Goal: Information Seeking & Learning: Learn about a topic

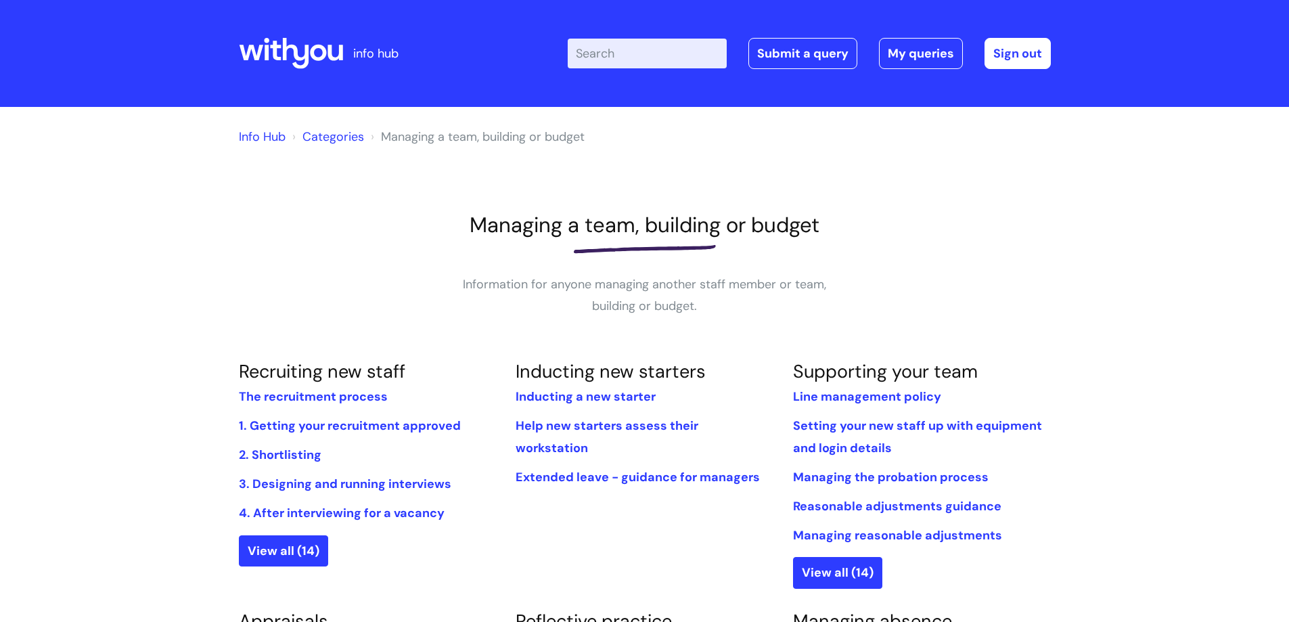
click at [628, 43] on input "Enter your search term here..." at bounding box center [647, 54] width 159 height 30
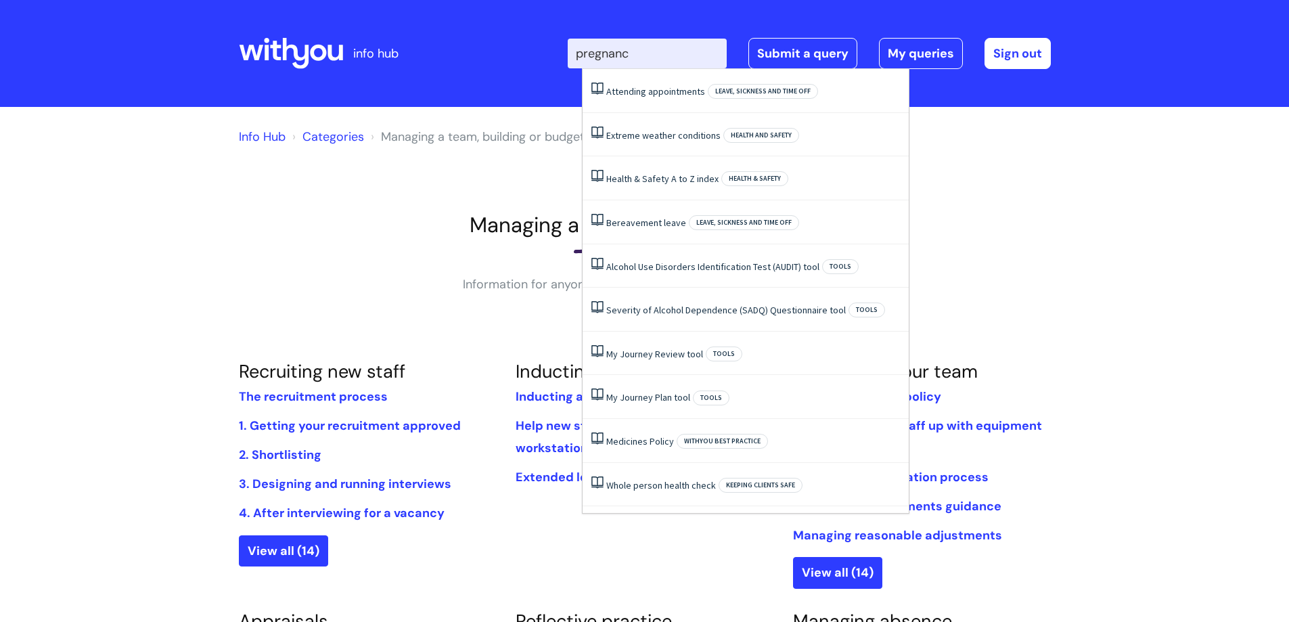
type input "pregnancy"
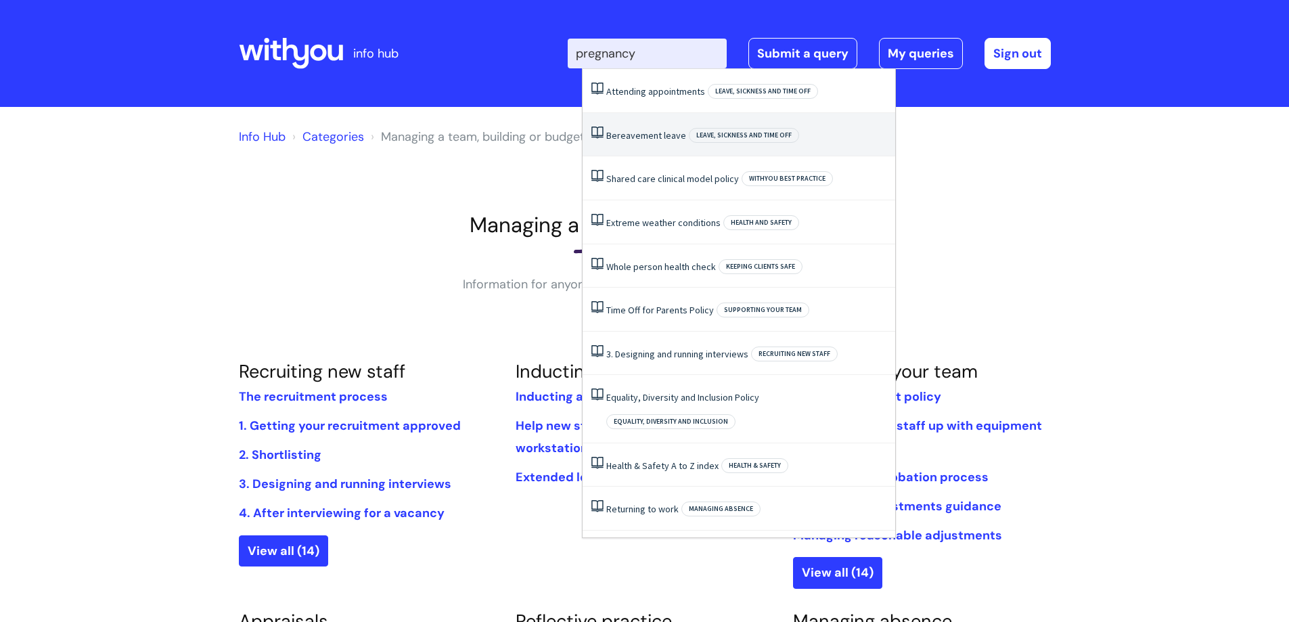
click at [645, 137] on link "Bereavement leave" at bounding box center [646, 135] width 80 height 12
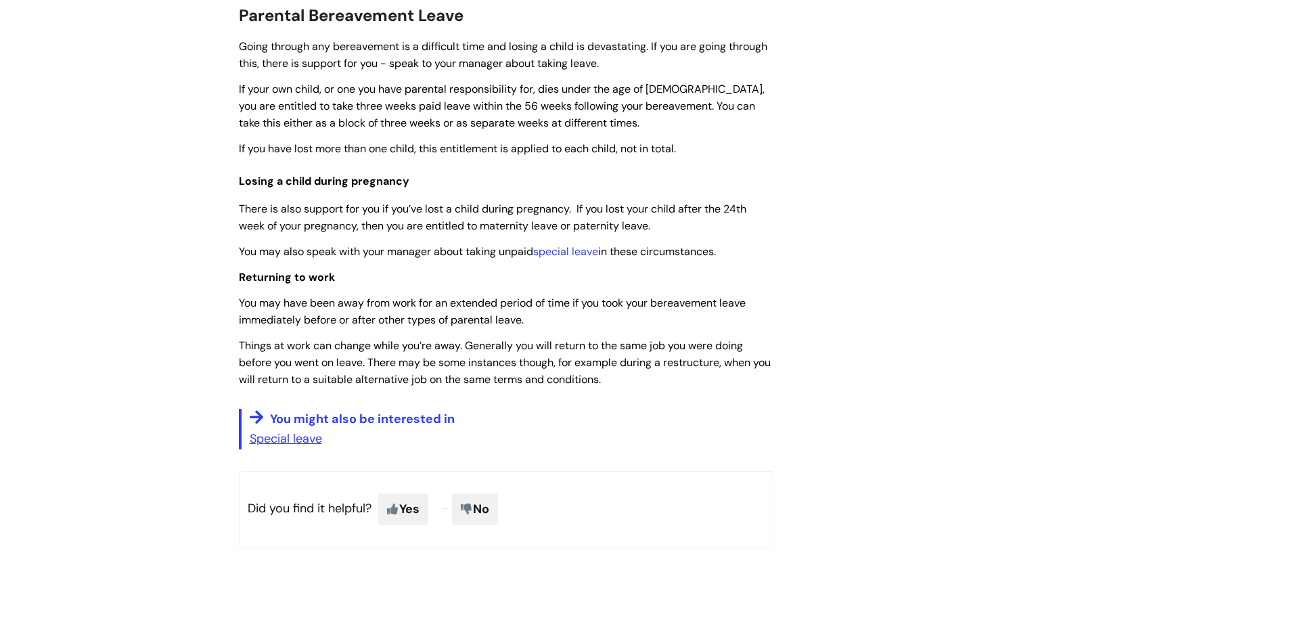
scroll to position [1015, 0]
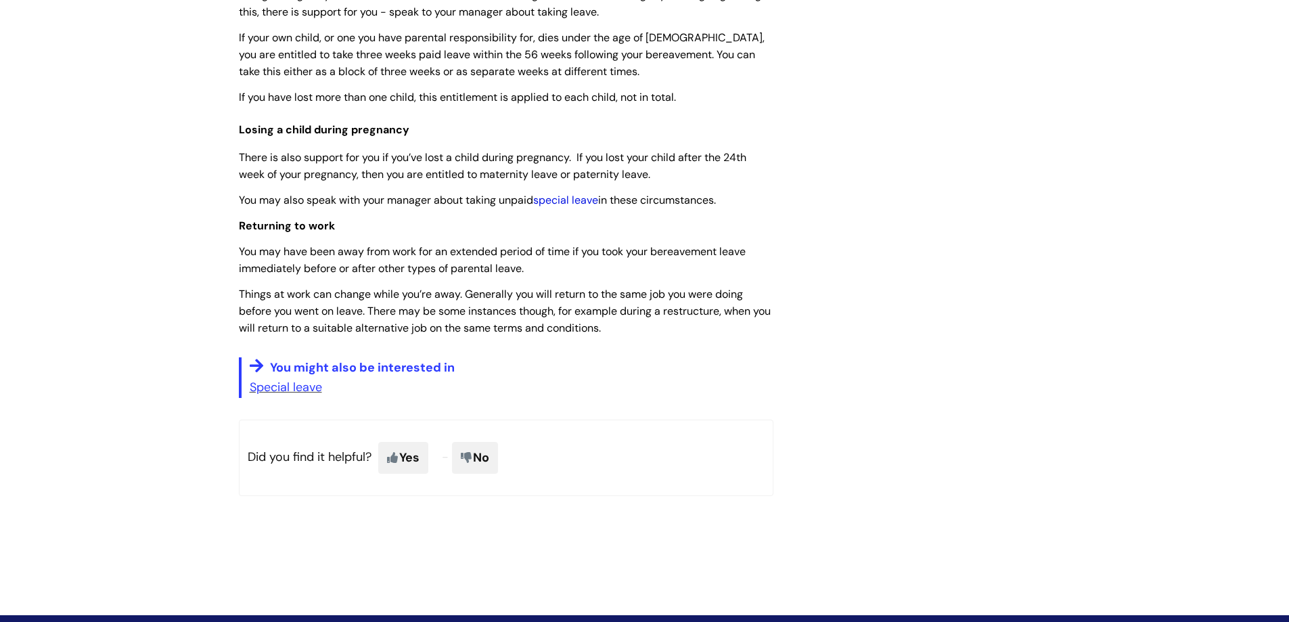
click at [558, 205] on link "special leave" at bounding box center [565, 200] width 65 height 14
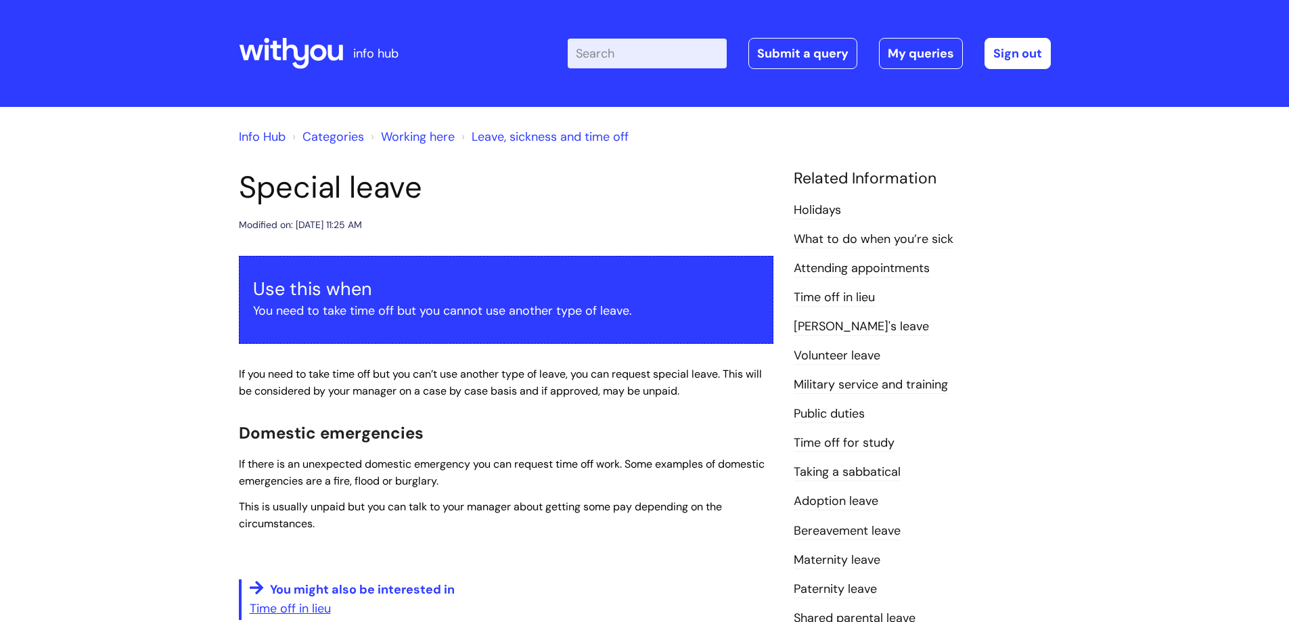
click at [310, 57] on icon at bounding box center [291, 53] width 104 height 32
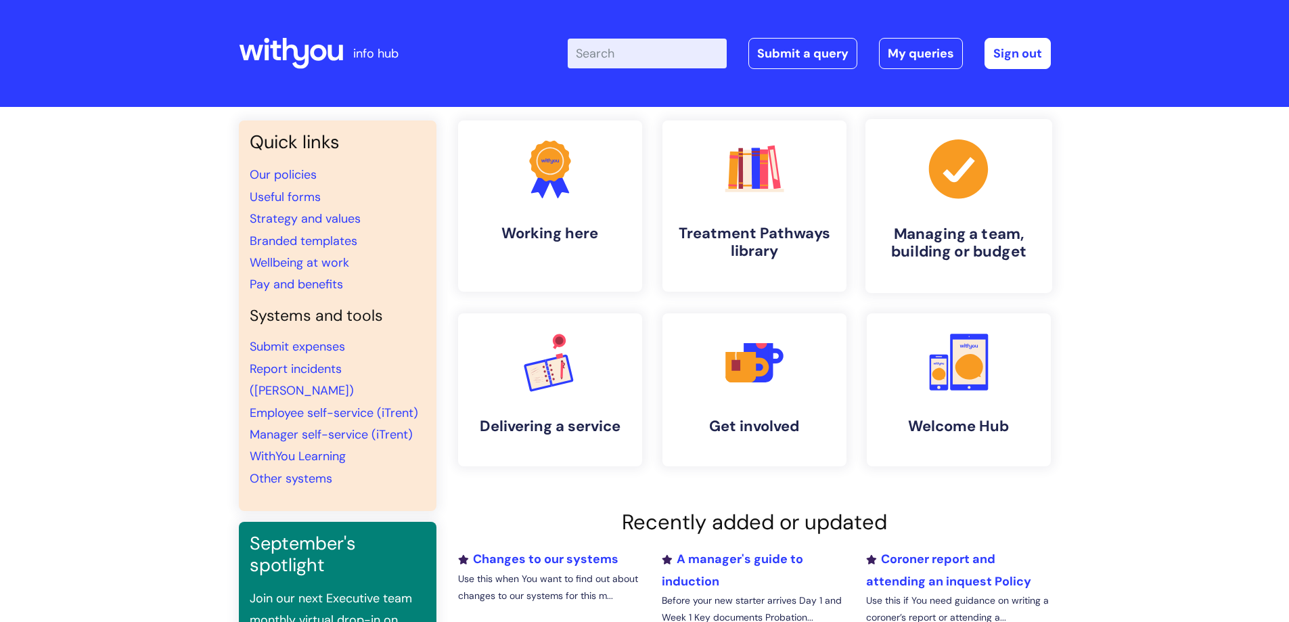
click at [945, 225] on h4 "Managing a team, building or budget" at bounding box center [958, 243] width 165 height 37
